Goal: Communication & Community: Answer question/provide support

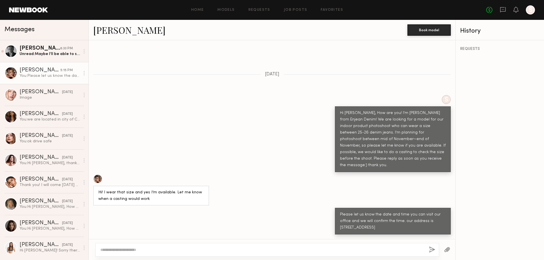
scroll to position [149, 0]
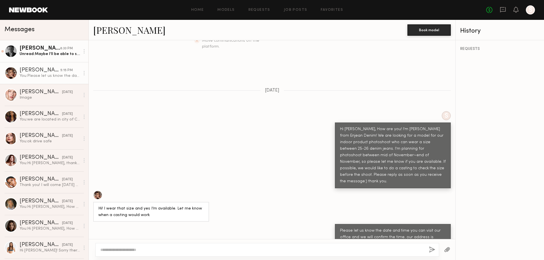
click at [44, 49] on div "[PERSON_NAME]" at bounding box center [40, 49] width 41 height 6
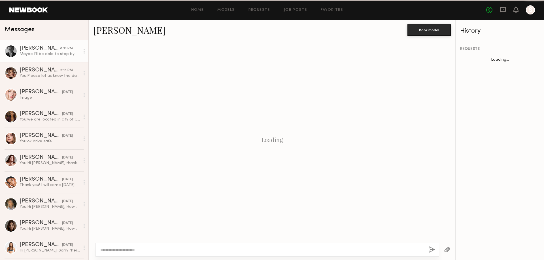
scroll to position [216, 0]
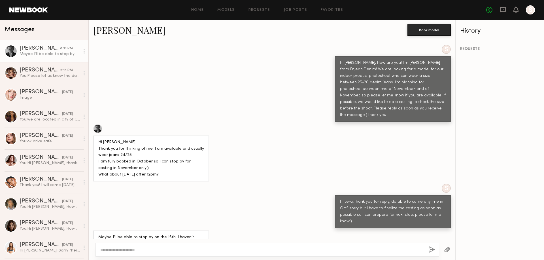
click at [150, 249] on textarea at bounding box center [262, 250] width 324 height 6
type textarea "*"
drag, startPoint x: 144, startPoint y: 250, endPoint x: 161, endPoint y: 258, distance: 18.6
click at [144, 250] on textarea "**********" at bounding box center [262, 250] width 324 height 6
type textarea "**********"
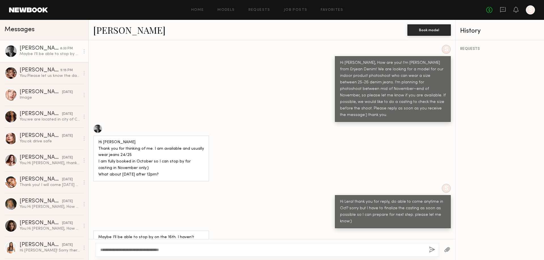
click at [431, 248] on button "button" at bounding box center [432, 249] width 6 height 7
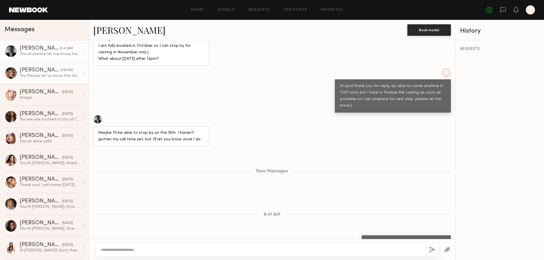
click at [40, 78] on div "You: Please let us know the date and time you can visit our office and we will …" at bounding box center [50, 75] width 60 height 5
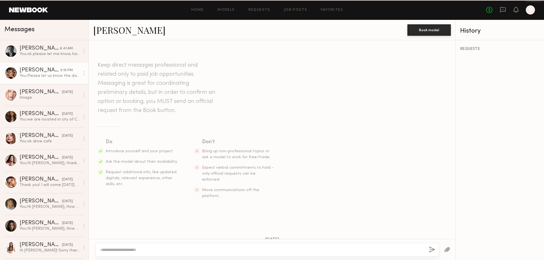
scroll to position [149, 0]
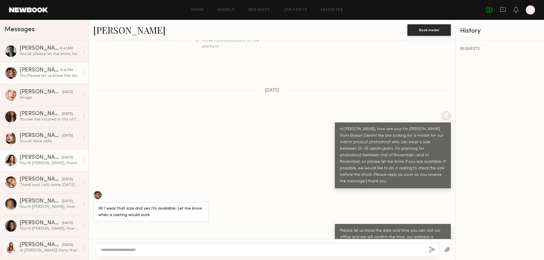
click at [51, 165] on div "You: Hi [PERSON_NAME], thank you for letting me know unfortunately we have to s…" at bounding box center [50, 162] width 60 height 5
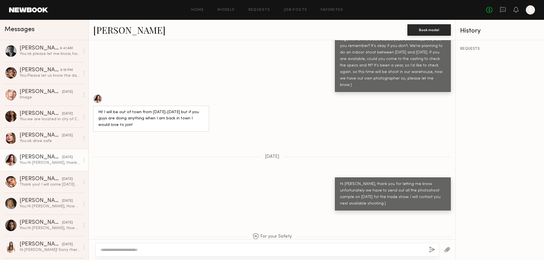
scroll to position [251, 0]
